Goal: Information Seeking & Learning: Learn about a topic

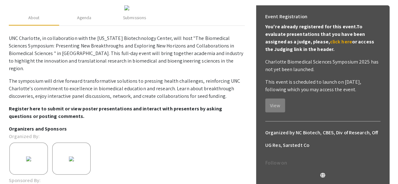
scroll to position [92, 0]
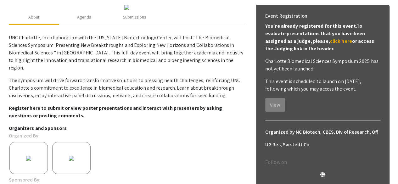
click at [319, 105] on div "Event Registration You're already registered for this event. To evaluate presen…" at bounding box center [322, 61] width 125 height 112
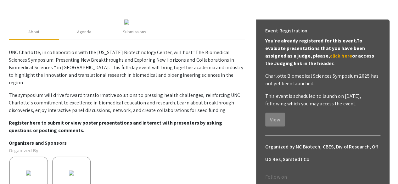
scroll to position [61, 0]
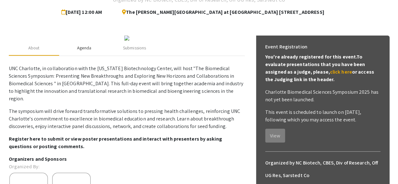
click at [82, 51] on div "Agenda" at bounding box center [84, 48] width 14 height 7
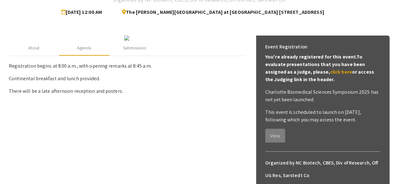
scroll to position [0, 0]
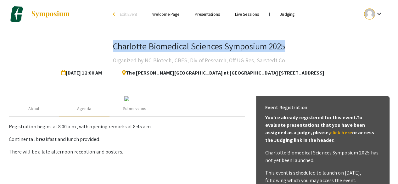
drag, startPoint x: 112, startPoint y: 45, endPoint x: 298, endPoint y: 42, distance: 186.2
click at [298, 42] on div "Charlotte Biomedical Sciences Symposium 2025 Organized by NC Biotech, CBES, Div…" at bounding box center [199, 60] width 381 height 38
copy h3 "Charlotte Biomedical Sciences Symposium 2025"
drag, startPoint x: 338, startPoint y: 74, endPoint x: 138, endPoint y: 76, distance: 199.4
click at [138, 76] on div "The [PERSON_NAME][GEOGRAPHIC_DATA] at [GEOGRAPHIC_DATA] [STREET_ADDRESS]" at bounding box center [224, 73] width 226 height 13
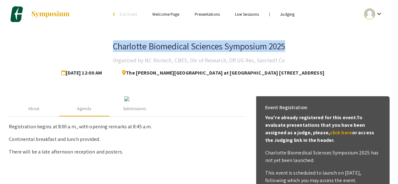
copy span "The [PERSON_NAME][GEOGRAPHIC_DATA] at [GEOGRAPHIC_DATA] [STREET_ADDRESS]"
